Goal: Navigation & Orientation: Go to known website

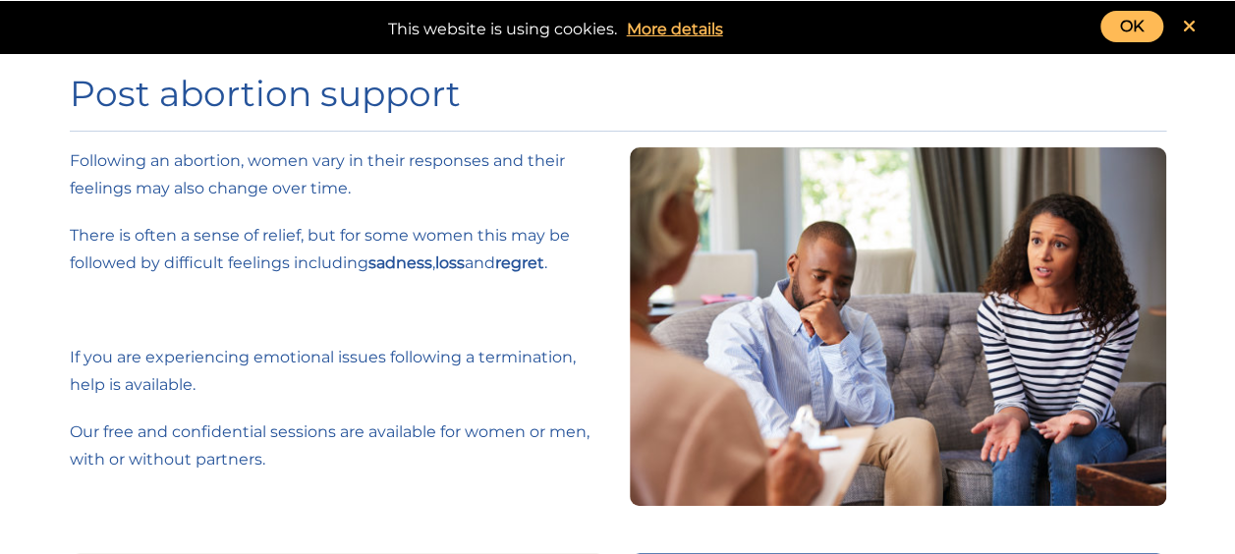
click at [1148, 25] on link "OK" at bounding box center [1131, 26] width 63 height 31
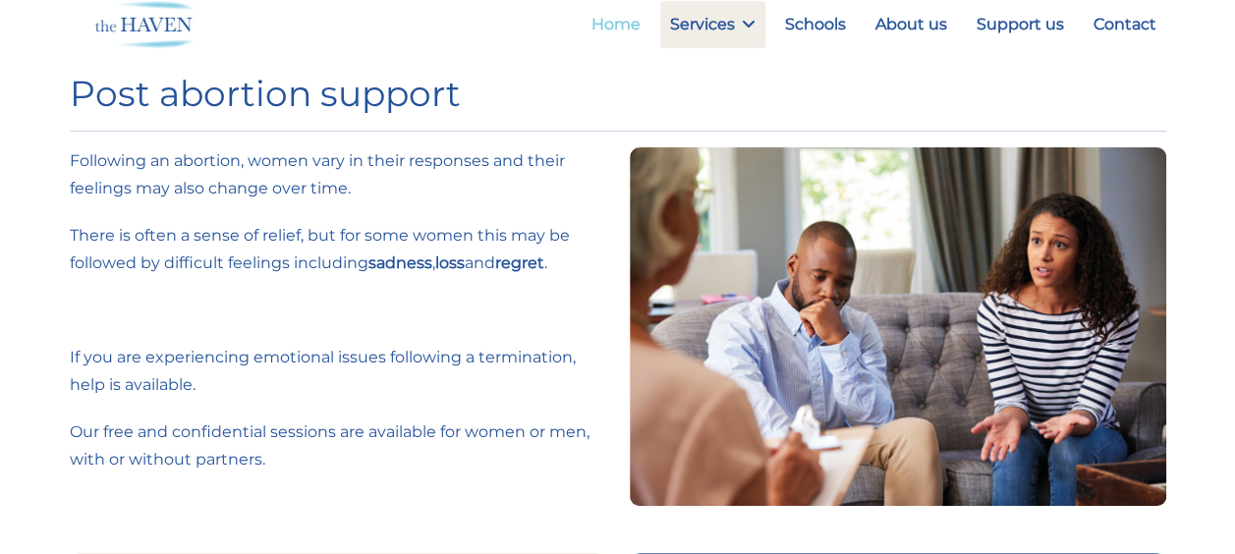
click at [630, 20] on link "Home" at bounding box center [615, 24] width 69 height 47
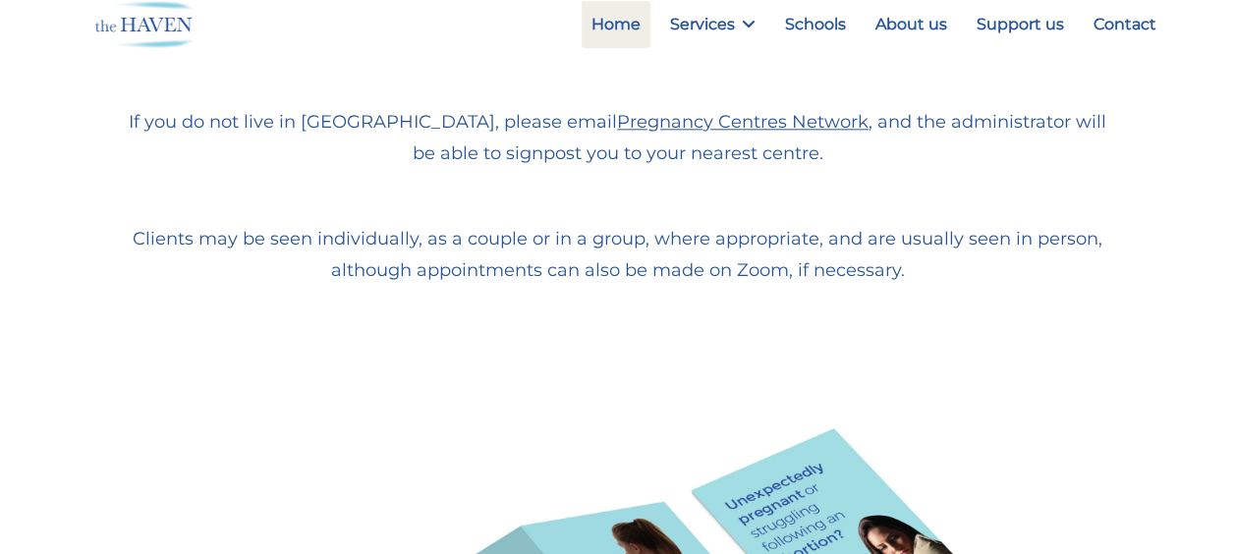
scroll to position [1080, 0]
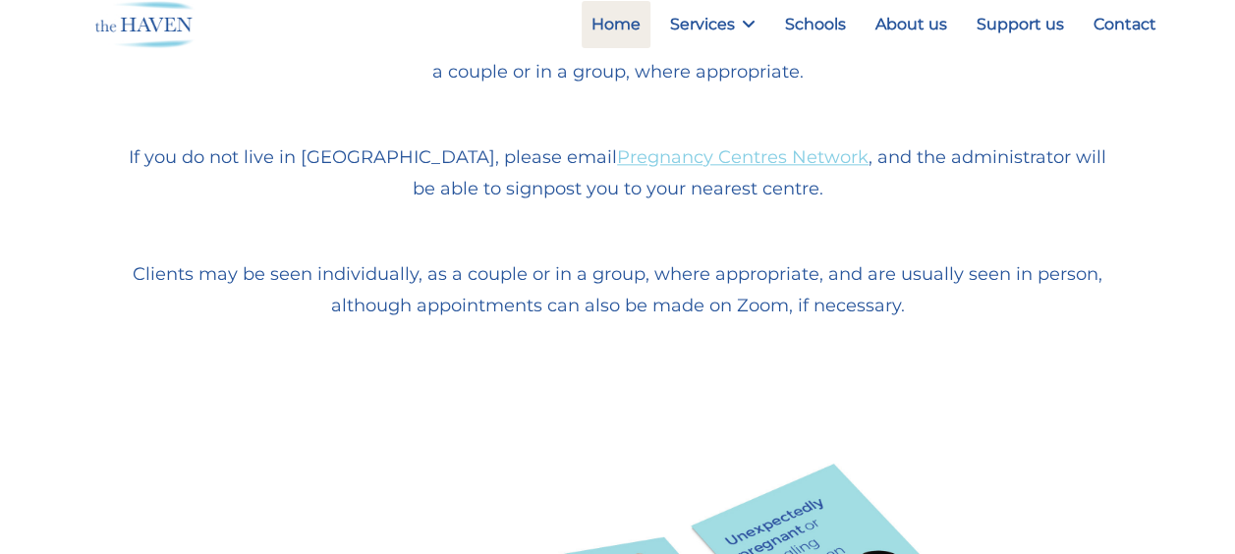
click at [694, 149] on link "Pregnancy Centres Network" at bounding box center [742, 157] width 251 height 22
